Goal: Information Seeking & Learning: Learn about a topic

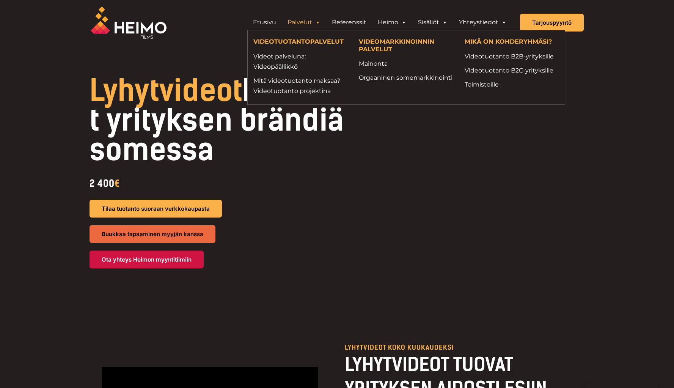
click at [325, 22] on link "Palvelut" at bounding box center [304, 22] width 44 height 15
click at [357, 22] on link "Referenssit" at bounding box center [349, 22] width 46 height 15
